Goal: Information Seeking & Learning: Get advice/opinions

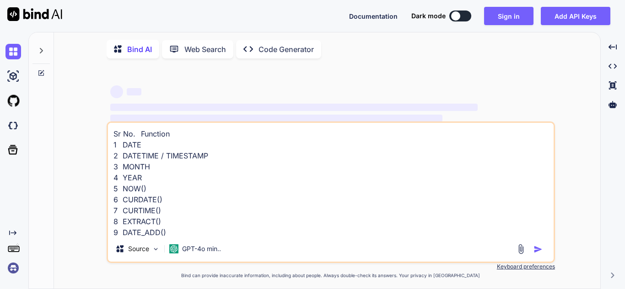
type textarea "x"
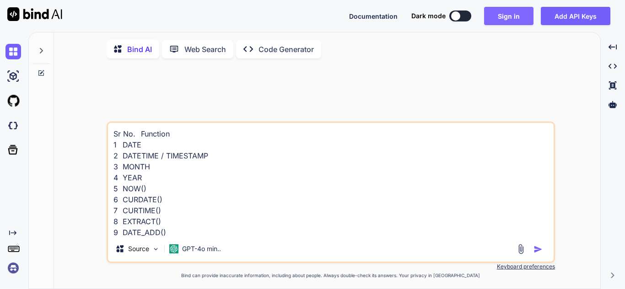
click at [507, 21] on button "Sign in" at bounding box center [508, 16] width 49 height 18
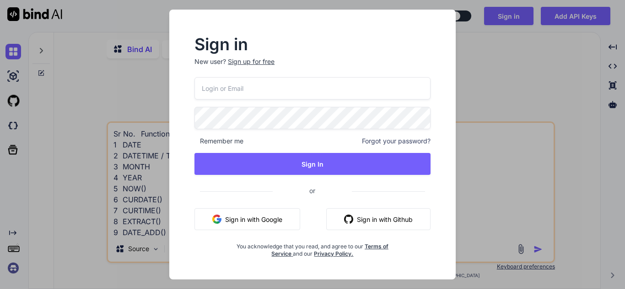
click at [266, 57] on div "Sign up for free" at bounding box center [251, 61] width 47 height 9
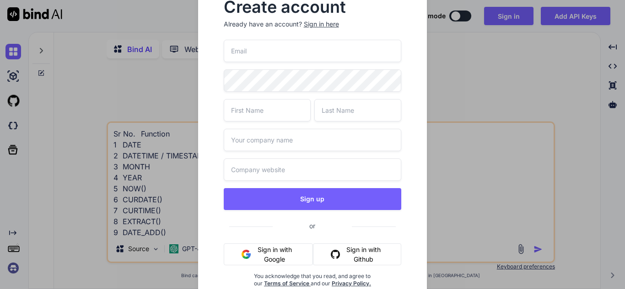
click at [282, 51] on input "email" at bounding box center [313, 51] width 178 height 22
type input "[EMAIL_ADDRESS][DOMAIN_NAME]"
type input "doyo"
type input "ji"
type input "joyo"
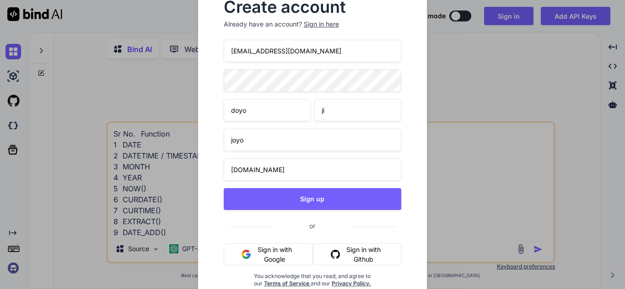
type input "[DOMAIN_NAME]"
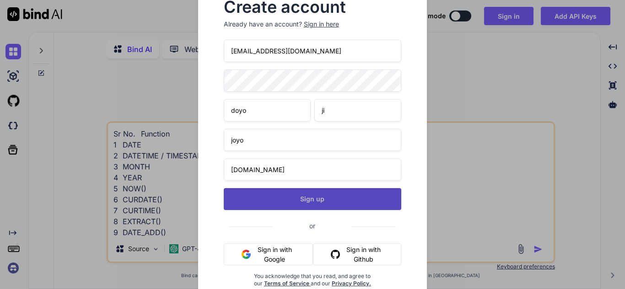
click at [317, 198] on button "Sign up" at bounding box center [313, 199] width 178 height 22
type textarea "x"
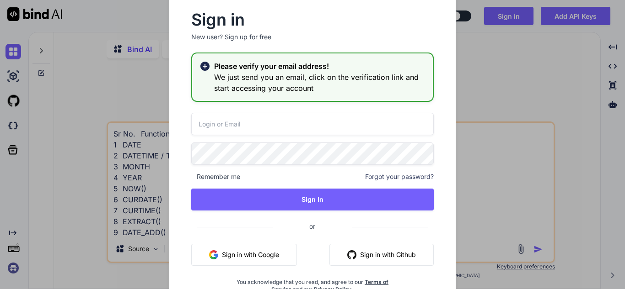
click at [255, 129] on input "email" at bounding box center [312, 124] width 242 height 22
type input "[EMAIL_ADDRESS][DOMAIN_NAME]"
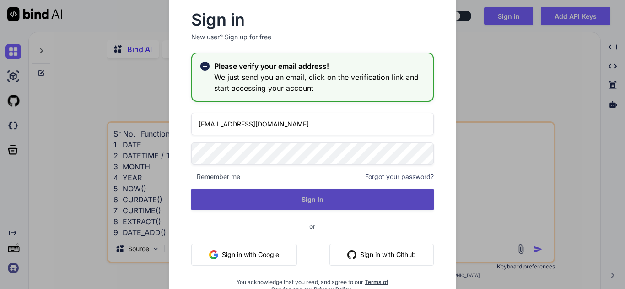
click at [302, 202] on button "Sign In" at bounding box center [312, 200] width 242 height 22
click at [296, 195] on button "Sign In" at bounding box center [312, 200] width 242 height 22
click at [311, 209] on button "Sign In" at bounding box center [312, 200] width 242 height 22
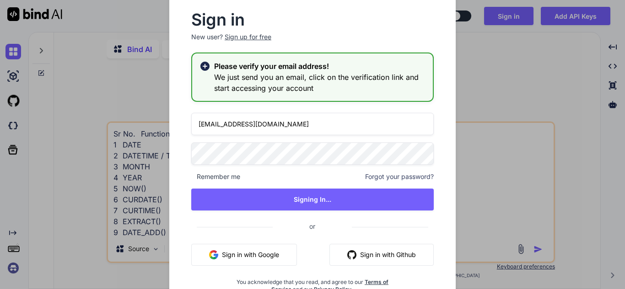
click at [203, 60] on div "Please verify your email address! We just send you an email, click on the verif…" at bounding box center [312, 77] width 242 height 49
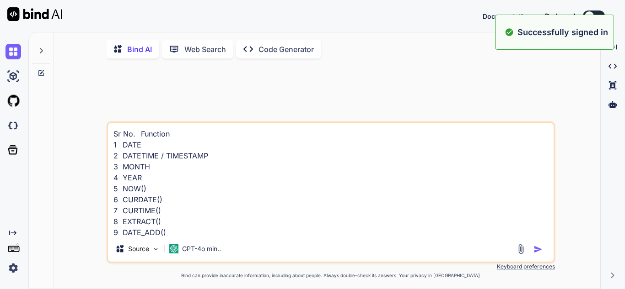
click at [263, 193] on textarea "Sr No. Function 1 DATE 2 DATETIME / TIMESTAMP 3 MONTH 4 YEAR 5 NOW() 6 CURDATE(…" at bounding box center [330, 179] width 445 height 113
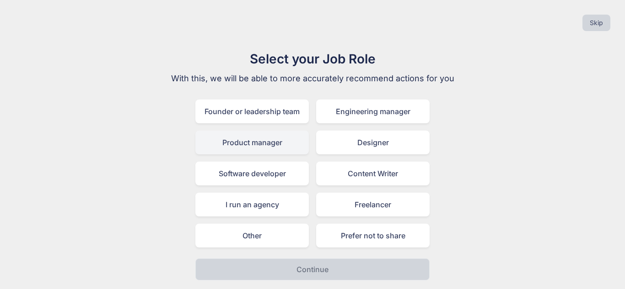
click at [265, 139] on div "Product manager" at bounding box center [251, 143] width 113 height 24
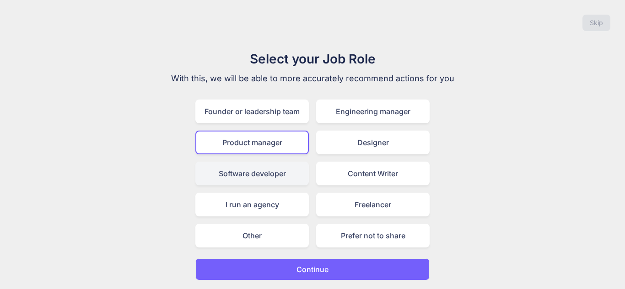
click at [270, 166] on div "Software developer" at bounding box center [251, 174] width 113 height 24
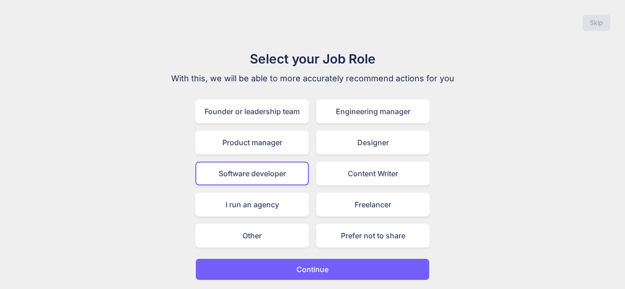
click at [302, 271] on p "Continue" at bounding box center [312, 269] width 32 height 11
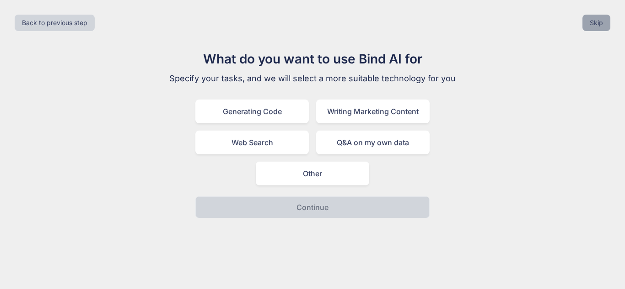
click at [596, 23] on button "Skip" at bounding box center [596, 23] width 28 height 16
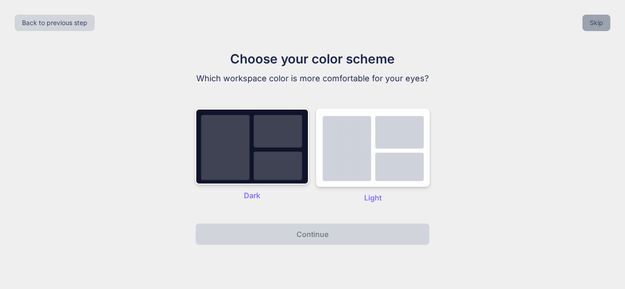
click at [587, 29] on button "Skip" at bounding box center [596, 23] width 28 height 16
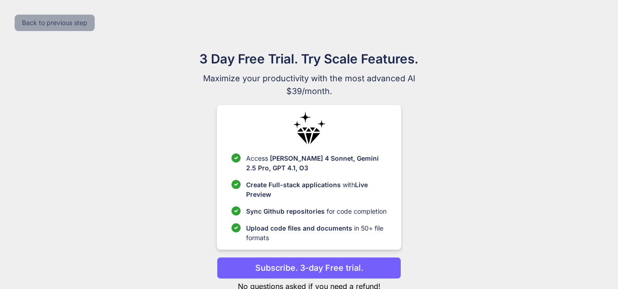
click at [70, 27] on button "Back to previous step" at bounding box center [55, 23] width 80 height 16
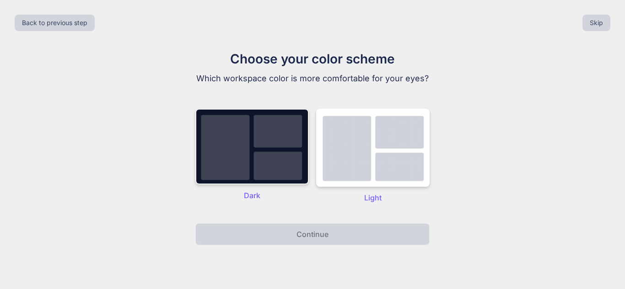
click at [249, 172] on img at bounding box center [251, 147] width 113 height 76
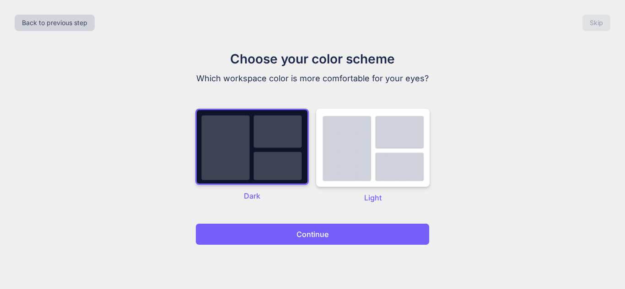
click at [308, 233] on p "Continue" at bounding box center [312, 234] width 32 height 11
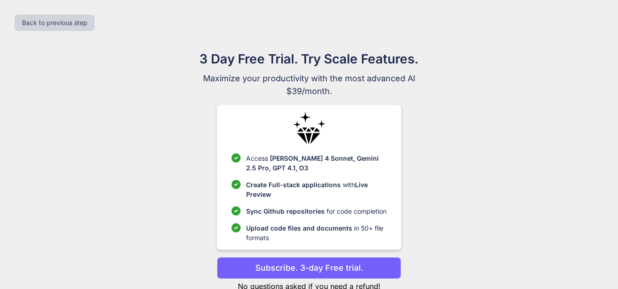
scroll to position [28, 0]
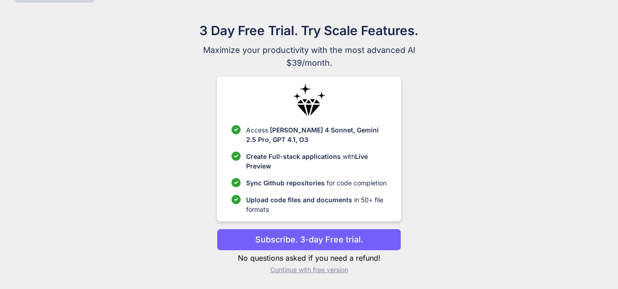
click at [315, 270] on p "Continue with free version" at bounding box center [309, 270] width 184 height 9
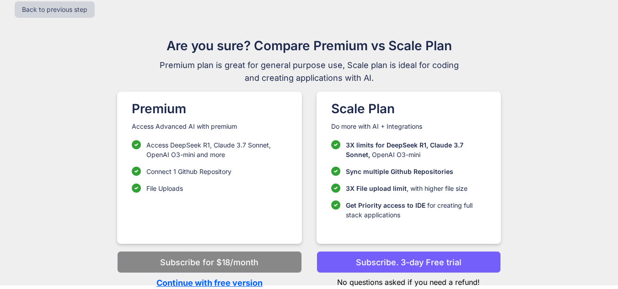
scroll to position [13, 0]
click at [198, 281] on p "Continue with free version" at bounding box center [209, 283] width 184 height 12
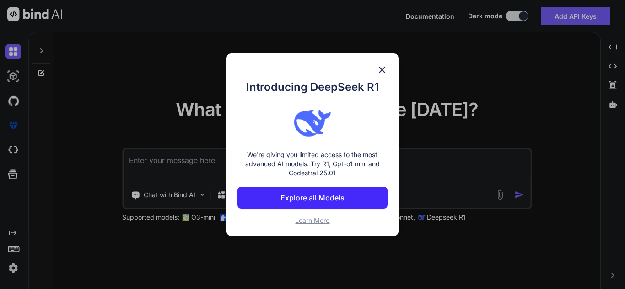
click at [383, 71] on img at bounding box center [381, 69] width 11 height 11
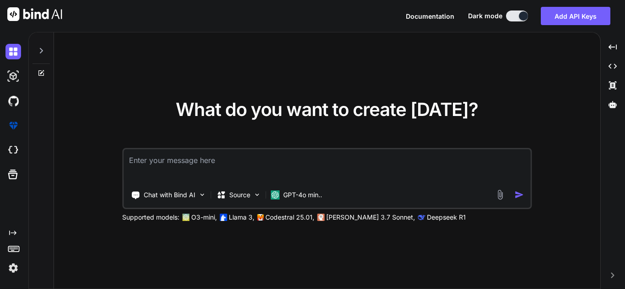
click at [205, 166] on textarea at bounding box center [326, 167] width 407 height 34
paste textarea "def parse_functions(self, sql_expr): functions=[] def helper(expr): pattern = r…"
type textarea "x"
type textarea "def parse_functions(self, sql_expr): functions=[] def helper(expr): pattern = r…"
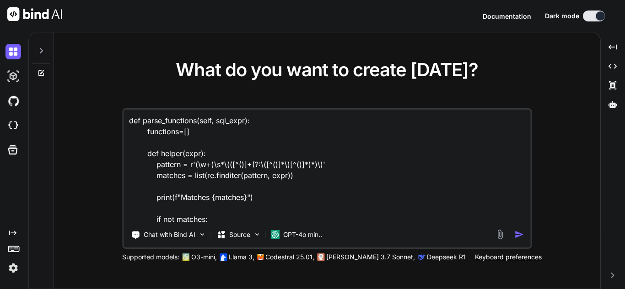
scroll to position [210, 0]
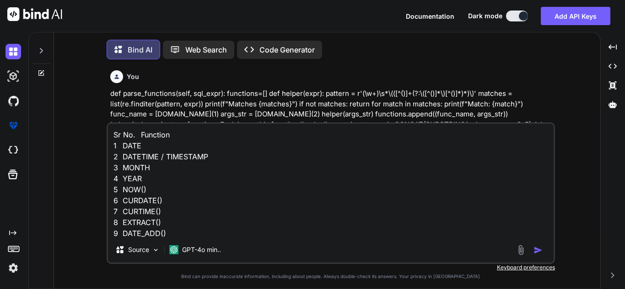
scroll to position [5, 0]
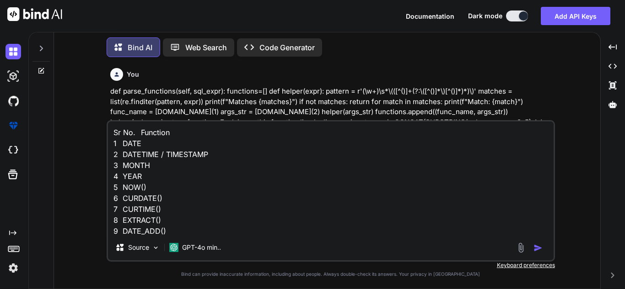
click at [179, 210] on textarea "Sr No. Function 1 DATE 2 DATETIME / TIMESTAMP 3 MONTH 4 YEAR 5 NOW() 6 CURDATE(…" at bounding box center [330, 178] width 445 height 113
type textarea "x"
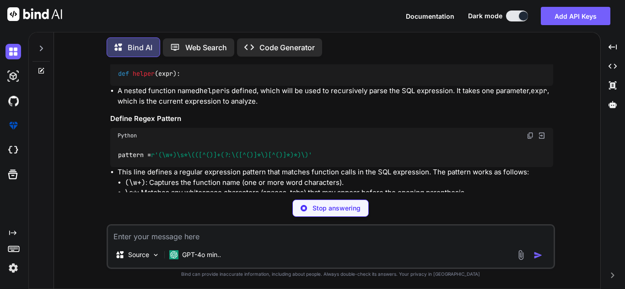
scroll to position [370, 0]
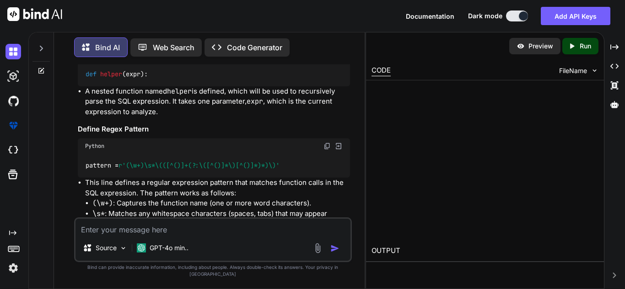
type textarea "x"
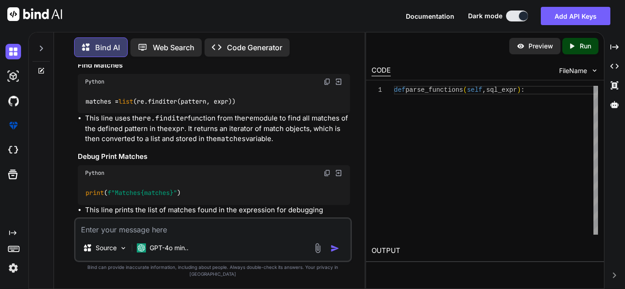
scroll to position [628, 0]
click at [170, 102] on code "matches = list (re.finditer(pattern, expr))" at bounding box center [160, 103] width 151 height 10
click at [205, 229] on textarea at bounding box center [212, 227] width 275 height 16
type textarea "x"
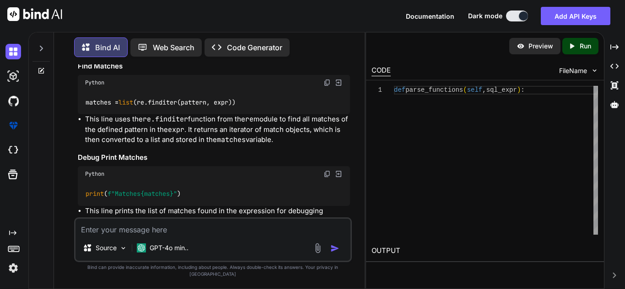
type textarea "C"
type textarea "x"
type textarea "Ca"
type textarea "x"
type textarea "Can"
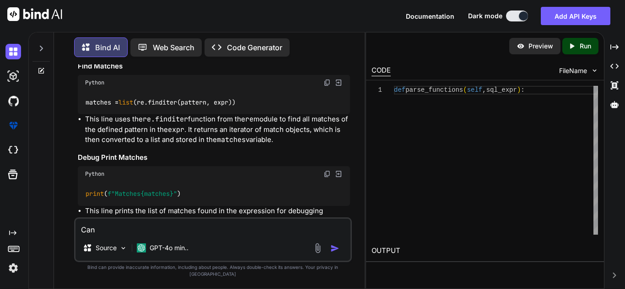
type textarea "x"
type textarea "Can"
type textarea "x"
type textarea "Can y"
type textarea "x"
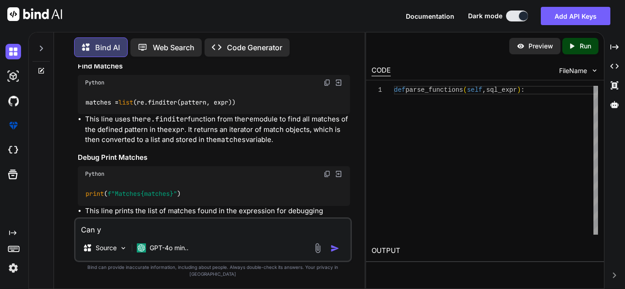
type textarea "Can yo"
type textarea "x"
type textarea "Can you"
type textarea "x"
type textarea "Can you"
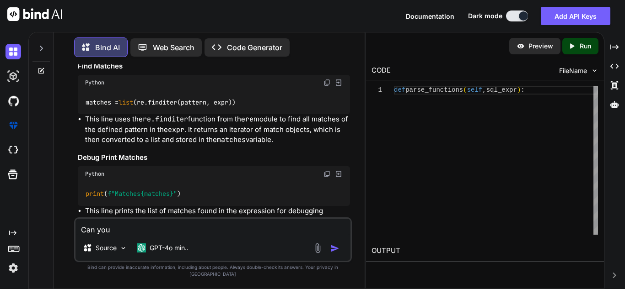
type textarea "x"
type textarea "Can you s"
type textarea "x"
type textarea "Can you sh"
type textarea "x"
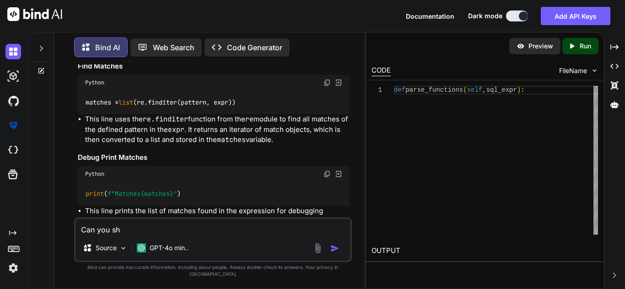
type textarea "Can you sho"
type textarea "x"
type textarea "Can you show"
type textarea "x"
type textarea "Can you show h"
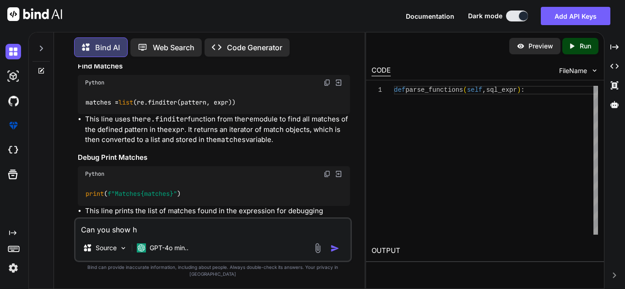
type textarea "x"
type textarea "Can you show ho"
type textarea "x"
type textarea "Can you show how"
type textarea "x"
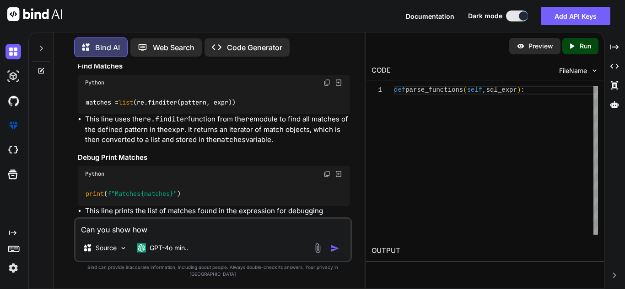
type textarea "Can you show how"
type textarea "x"
type textarea "Can you show how r"
type textarea "x"
type textarea "Can you show how re"
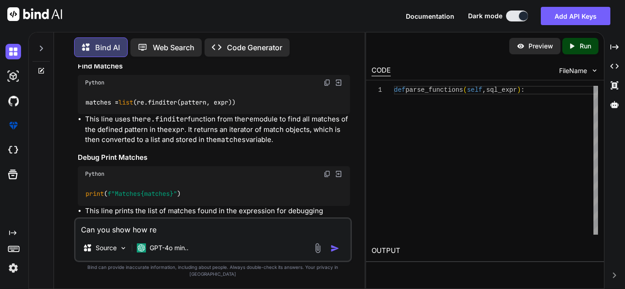
type textarea "x"
type textarea "Can you show how re."
type textarea "x"
type textarea "Can you show how [DOMAIN_NAME]"
type textarea "x"
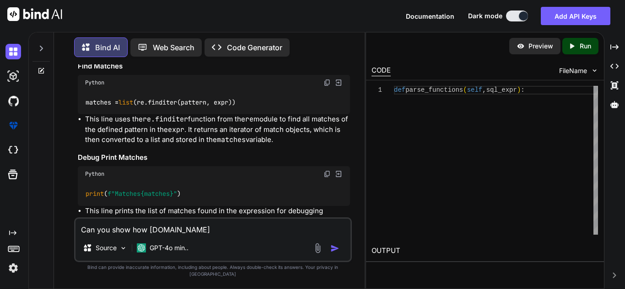
type textarea "Can you show how re.fin"
type textarea "x"
type textarea "Can you show how re.fint"
type textarea "x"
type textarea "Can you show how re.fin"
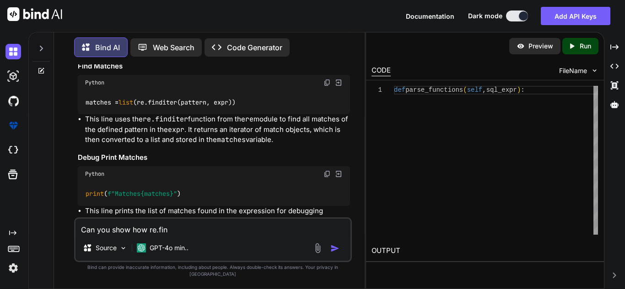
type textarea "x"
type textarea "Can you show how re.find"
type textarea "x"
type textarea "Can you show how re.findi"
type textarea "x"
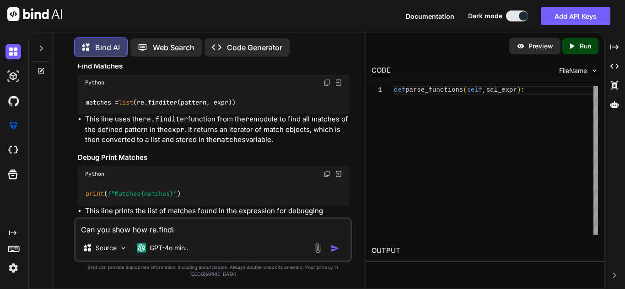
type textarea "Can you show how re.findit"
type textarea "x"
type textarea "Can you show how re.findite"
type textarea "x"
type textarea "Can you show how re.finditer"
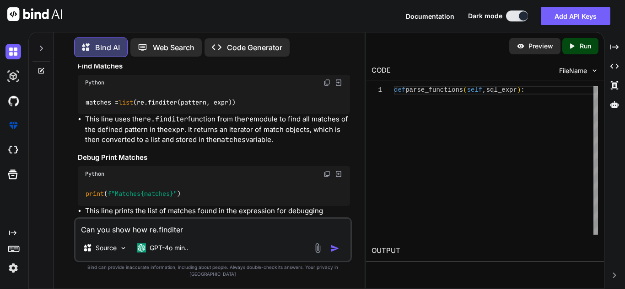
type textarea "x"
type textarea "Can you show how re.finditer"
type textarea "x"
type textarea "Can you show how re.finditer w"
type textarea "x"
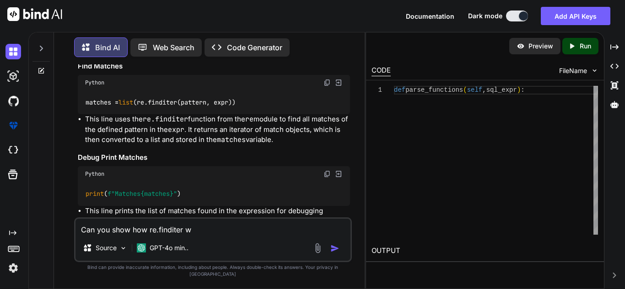
type textarea "Can you show how re.finditer wo"
type textarea "x"
type textarea "Can you show how re.finditer wor"
type textarea "x"
type textarea "Can you show how re.finditer work"
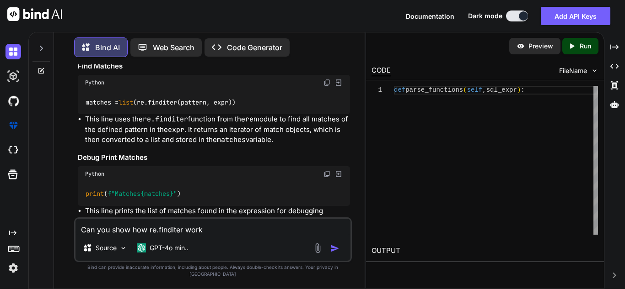
type textarea "x"
type textarea "Can you show how re.finditer work"
type textarea "x"
type textarea "Can you show how re.finditer work i"
type textarea "x"
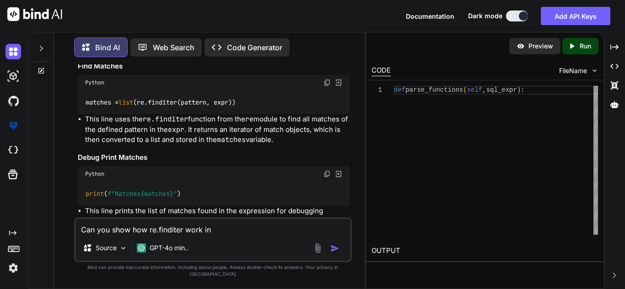
type textarea "Can you show how re.finditer work in"
type textarea "x"
type textarea "Can you show how re.finditer work in b"
type textarea "x"
type textarea "Can you show how re.finditer work in ba"
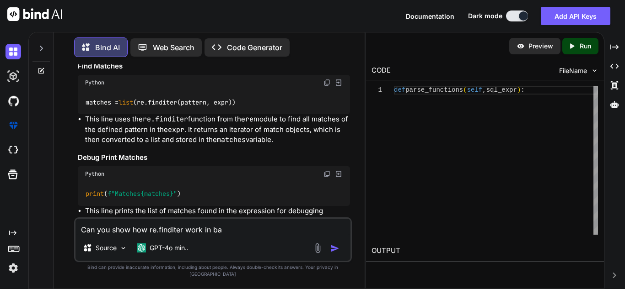
type textarea "x"
type textarea "Can you show how re.finditer work in bac"
type textarea "x"
type textarea "Can you show how re.finditer work in back"
type textarea "x"
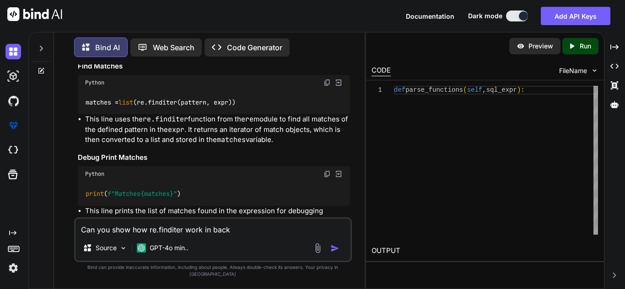
type textarea "Can you show how re.finditer work in backg"
type textarea "x"
type textarea "Can you show how re.finditer work in backgr"
type textarea "x"
type textarea "Can you show how re.finditer work in backgro"
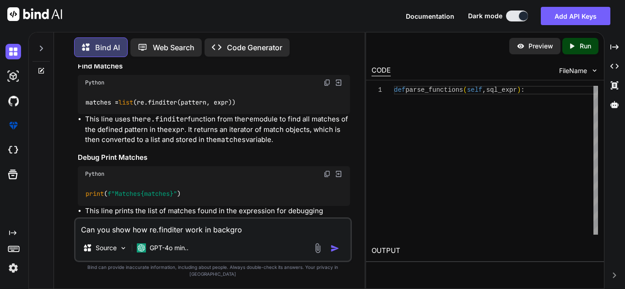
type textarea "x"
type textarea "Can you show how re.finditer work in backgrou"
type textarea "x"
type textarea "Can you show how re.finditer work in backgroun"
type textarea "x"
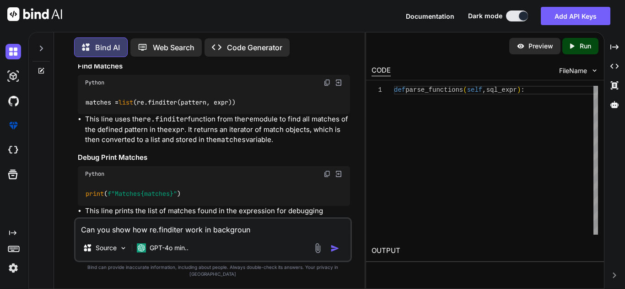
type textarea "Can you show how re.finditer work in background"
type textarea "x"
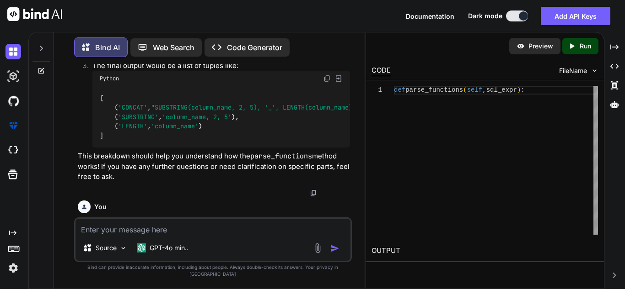
scroll to position [1617, 0]
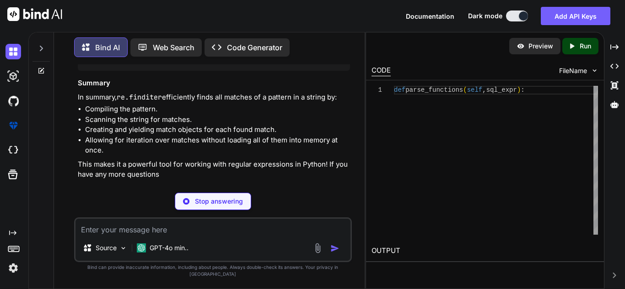
type textarea "x"
type textarea "for match in matches: print(f"Match: {[DOMAIN_NAME]()}, Start: {match.start()},…"
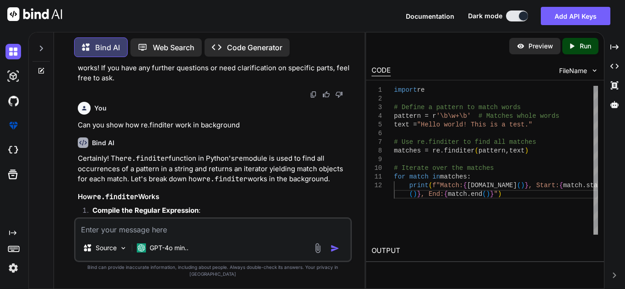
scroll to position [1628, 0]
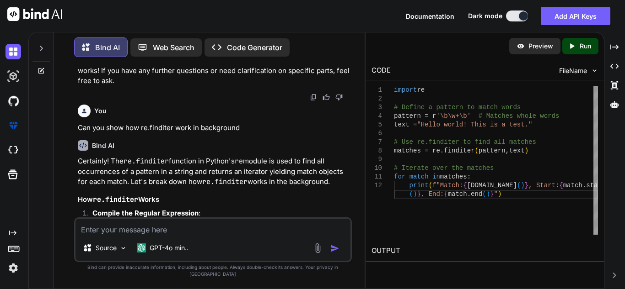
type textarea "x"
type textarea "F"
type textarea "x"
type textarea "Fo"
type textarea "x"
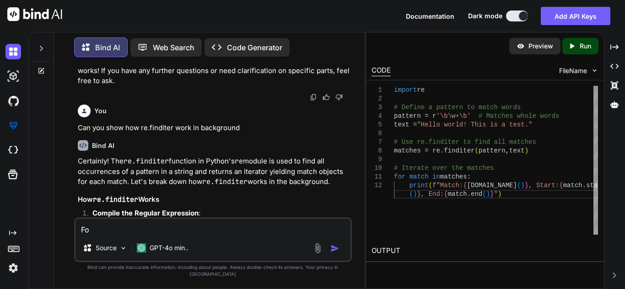
type textarea "For"
type textarea "x"
type textarea "For"
type textarea "x"
type textarea "For m"
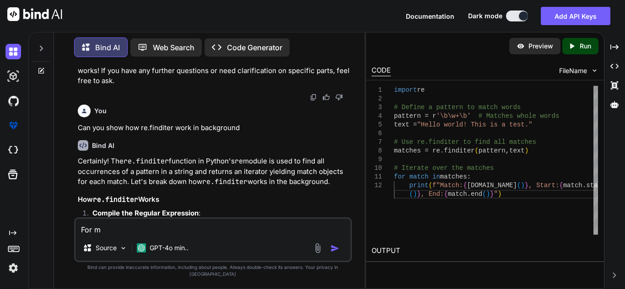
type textarea "x"
type textarea "For my"
type textarea "x"
type textarea "For my"
type textarea "x"
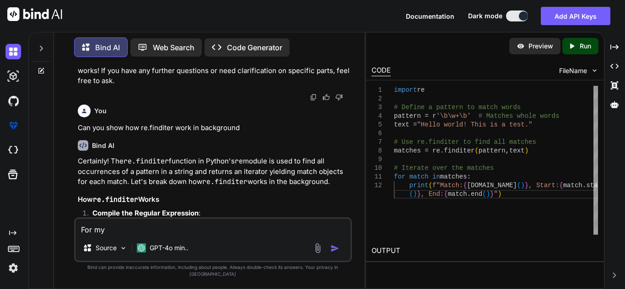
type textarea "For my g"
type textarea "x"
type textarea "For my gi"
type textarea "x"
type textarea "For my giv"
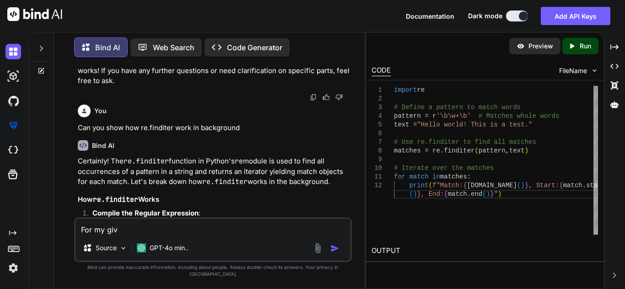
type textarea "x"
type textarea "For my give"
type textarea "x"
type textarea "For my given"
type textarea "x"
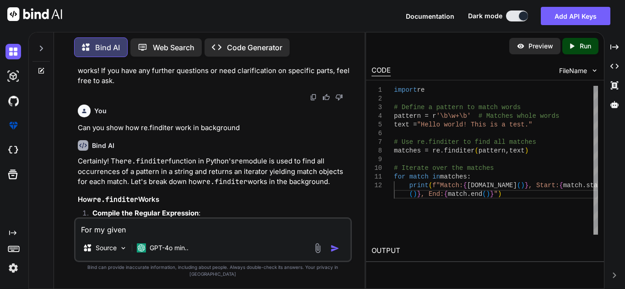
type textarea "For my given"
type textarea "x"
type textarea "For my given i"
type textarea "x"
type textarea "For my given in"
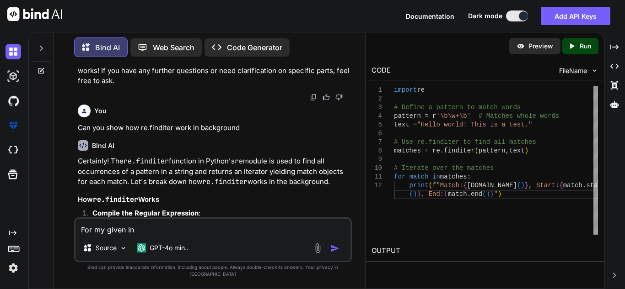
type textarea "x"
type textarea "For my given inp"
type textarea "x"
type textarea "For my given inpu"
type textarea "x"
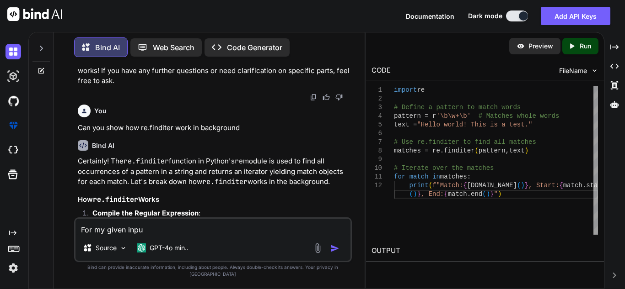
type textarea "For my given input"
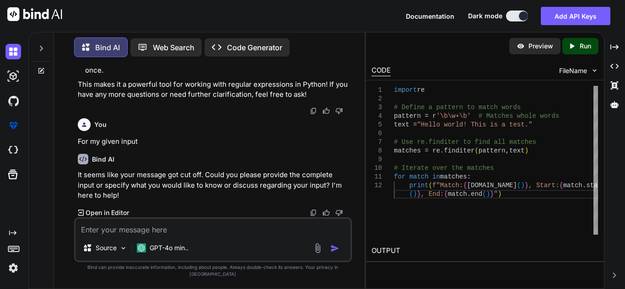
scroll to position [2422, 0]
type textarea "x"
type textarea "h"
type textarea "x"
type textarea "ho"
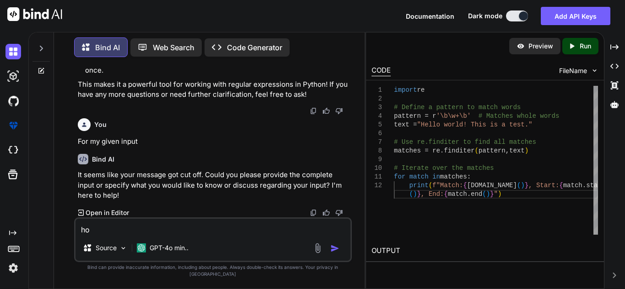
type textarea "x"
type textarea "how"
type textarea "x"
type textarea "how"
type textarea "x"
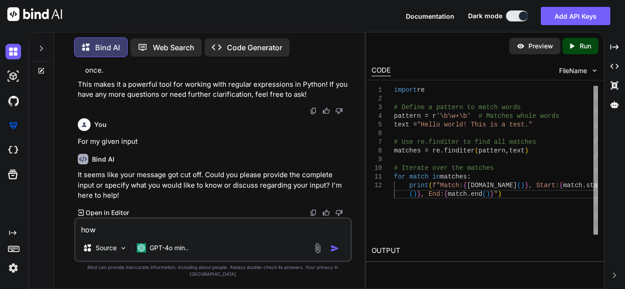
type textarea "how r"
type textarea "x"
type textarea "how re"
type textarea "x"
type textarea "how re."
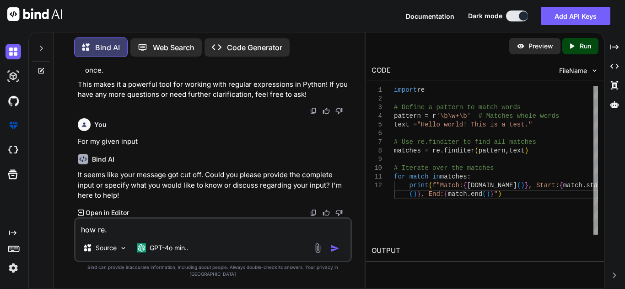
type textarea "x"
type textarea "how re.f"
type textarea "x"
type textarea "how [DOMAIN_NAME]"
type textarea "x"
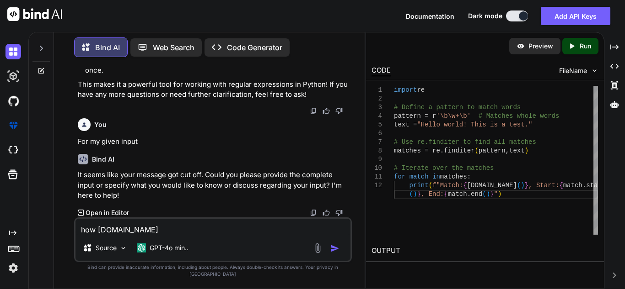
type textarea "how re.fin"
type textarea "x"
type textarea "how re.fint"
type textarea "x"
type textarea "how re.fin"
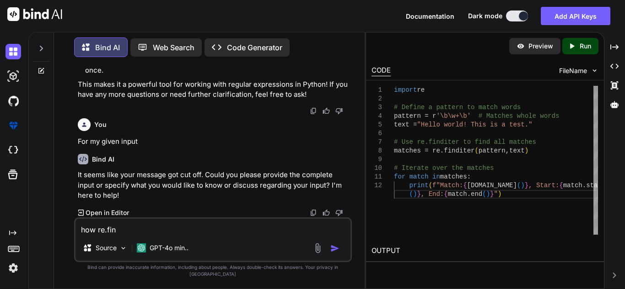
type textarea "x"
type textarea "how re.find"
type textarea "x"
type textarea "how re.findi"
type textarea "x"
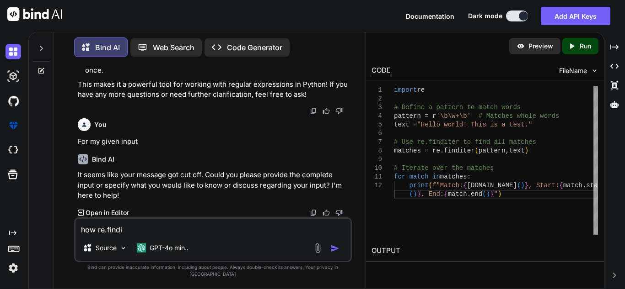
type textarea "how re.findit"
type textarea "x"
type textarea "how re.findite"
type textarea "x"
type textarea "how re.finditer"
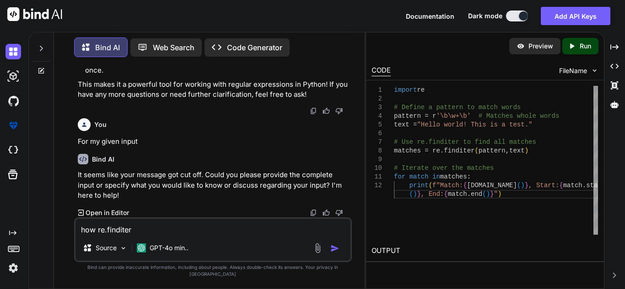
type textarea "x"
type textarea "how re.finditer"
type textarea "x"
type textarea "how re.finditer w"
type textarea "x"
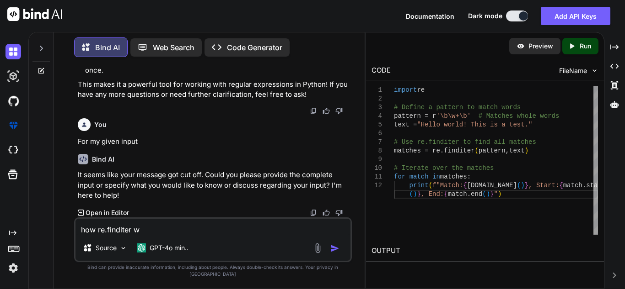
type textarea "how re.finditer wo"
type textarea "x"
type textarea "how re.finditer wor"
type textarea "x"
type textarea "how re.finditer work"
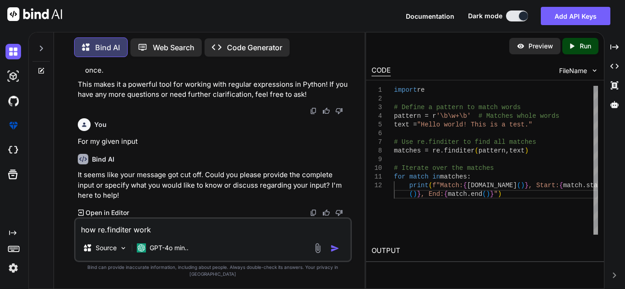
type textarea "x"
type textarea "how re.finditer work"
type textarea "x"
type textarea "how re.finditer work f"
type textarea "x"
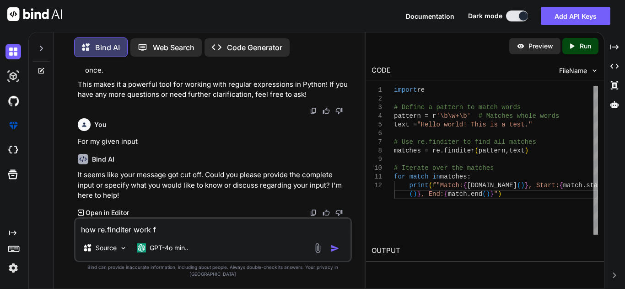
type textarea "how re.finditer work fo"
type textarea "x"
type textarea "how re.finditer work for"
type textarea "x"
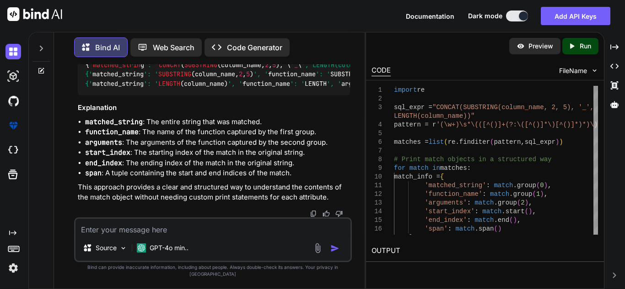
scroll to position [3757, 0]
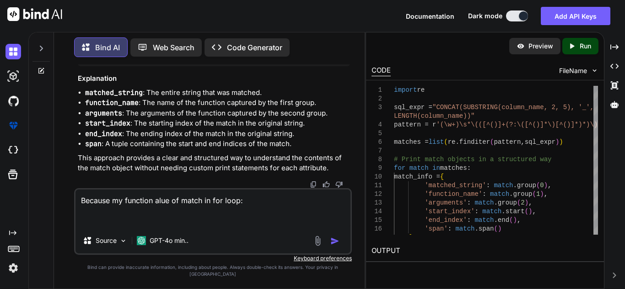
paste textarea "<re.Match object; span=(0, 62), match="CONCAT(SUBSTRING(column_name, 2, 5), '_'…"
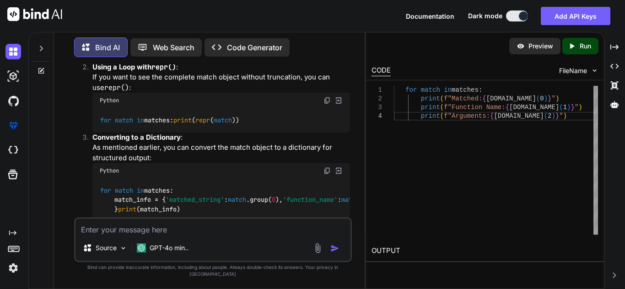
scroll to position [4108, 0]
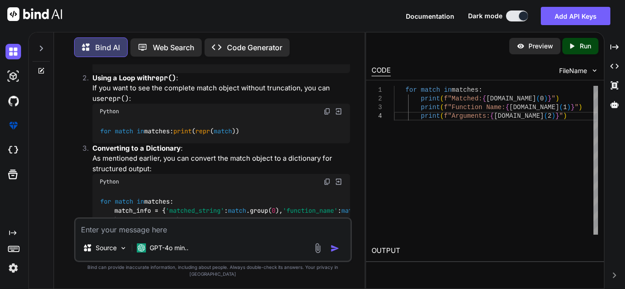
drag, startPoint x: 228, startPoint y: 155, endPoint x: 342, endPoint y: 168, distance: 114.5
copy p "<re.Match object; span=(0, 62), match="CONCAT(SUBSTRING(column_name, 2, 5), '_'…"
click at [213, 231] on textarea at bounding box center [212, 227] width 275 height 16
paste textarea "<re.Match object; span=(0, 62), match="CONCAT(SUBSTRING(column_name, 2, 5), '_'…"
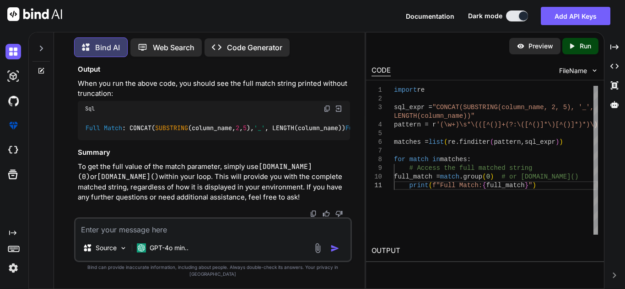
scroll to position [5476, 0]
